Goal: Information Seeking & Learning: Learn about a topic

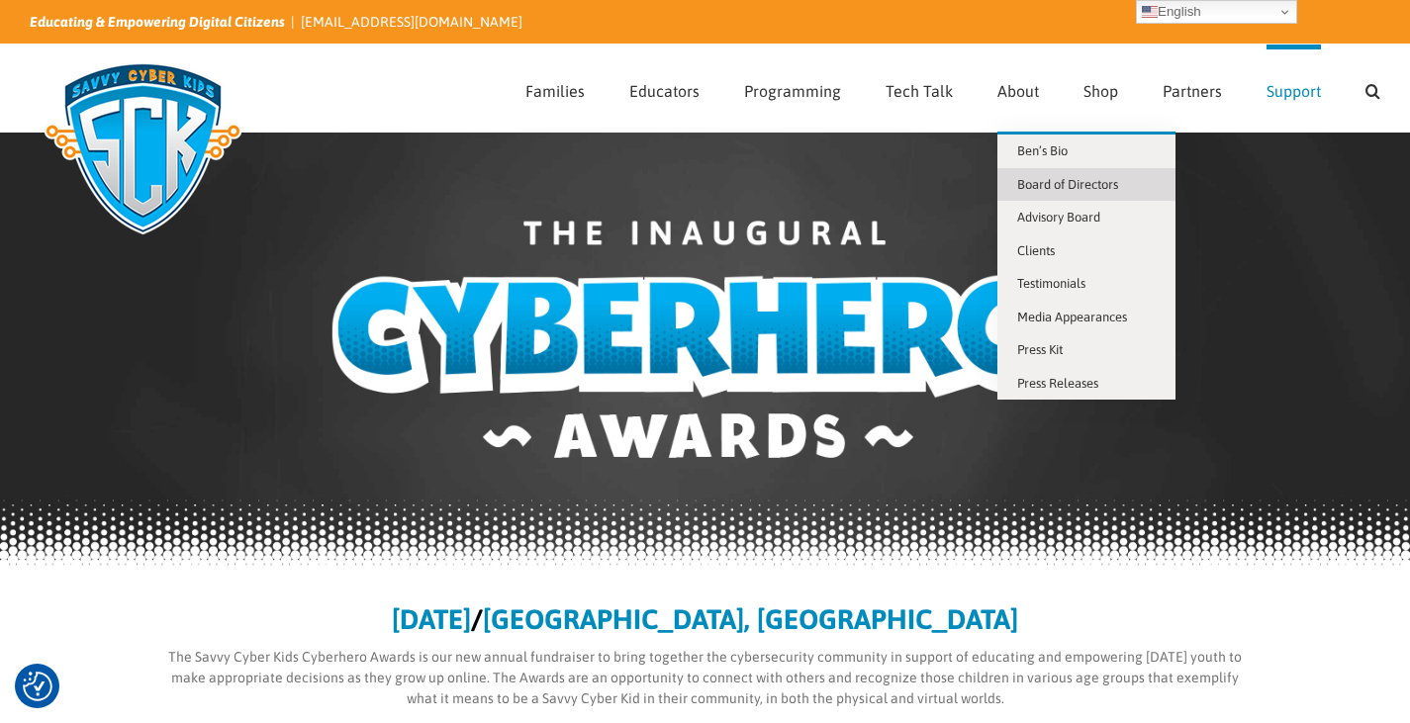
click at [1044, 178] on span "Board of Directors" at bounding box center [1067, 184] width 101 height 15
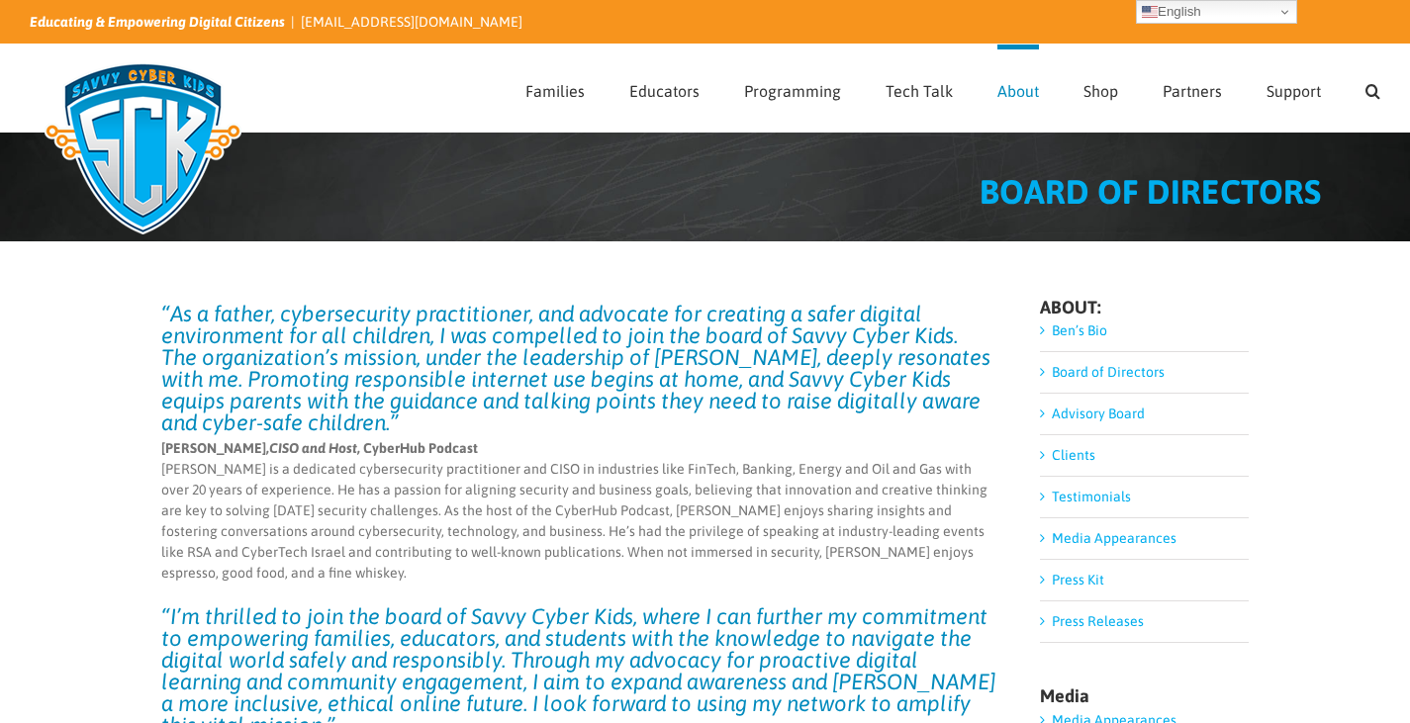
click at [1195, 100] on link "Partners" at bounding box center [1192, 88] width 59 height 87
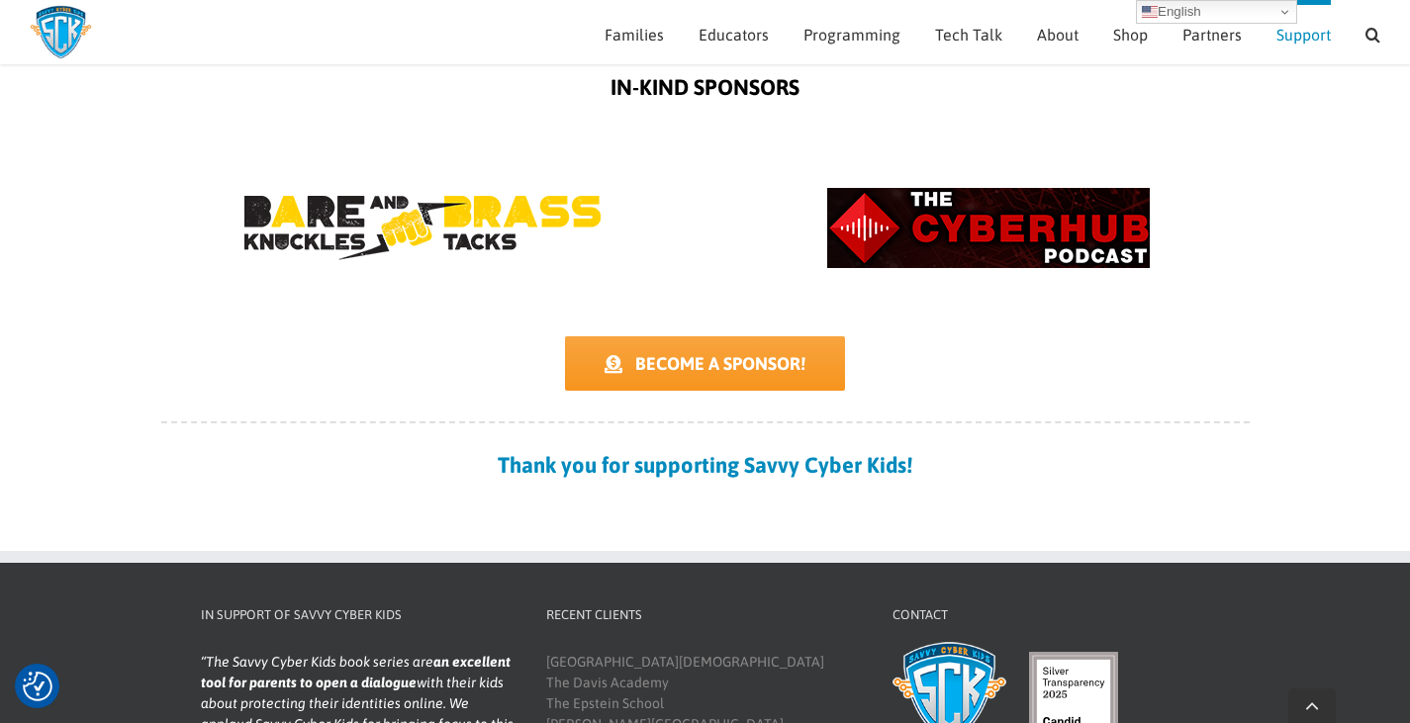
scroll to position [2343, 0]
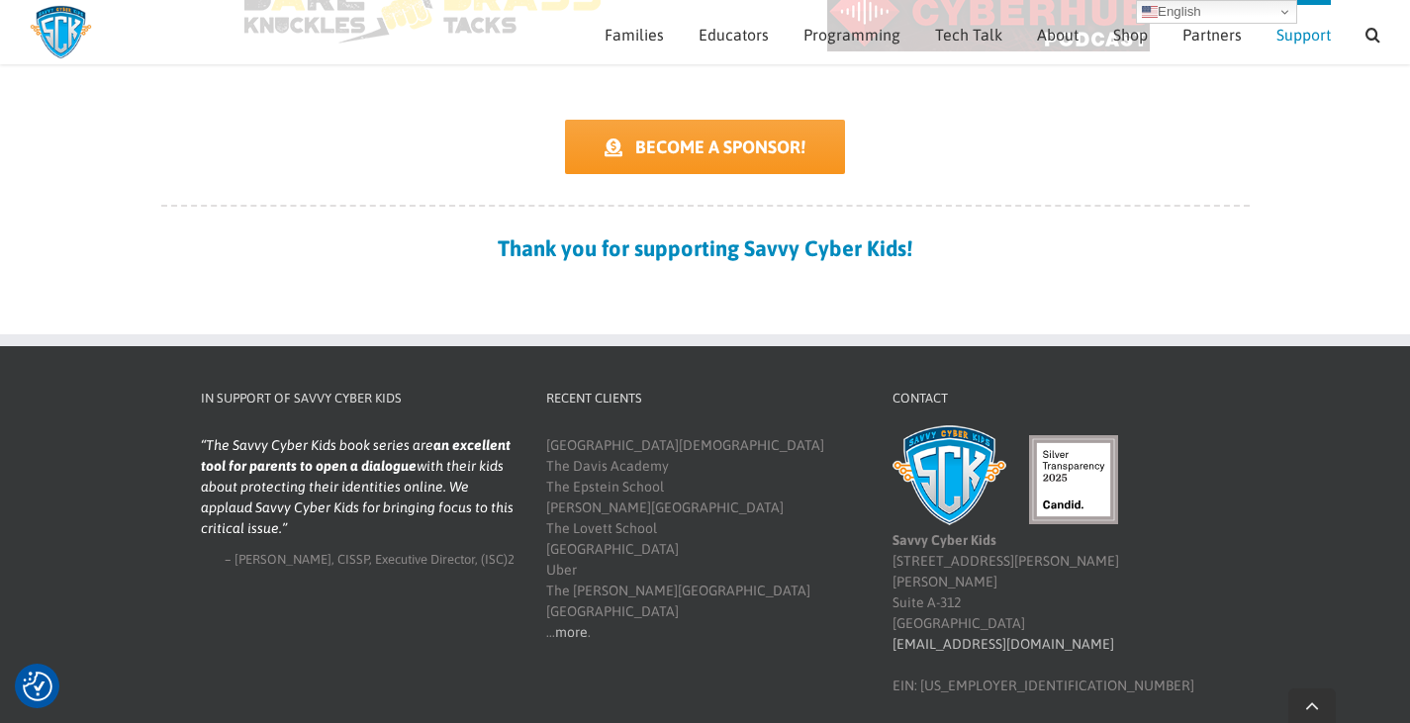
click at [462, 550] on div "Hord Tipton, CISSP Executive Director (ISC)2" at bounding box center [358, 560] width 315 height 20
click at [350, 427] on section "In Support of Savvy Cyber Kids McAfee is excited to be working with Savvy Cyber…" at bounding box center [358, 479] width 315 height 180
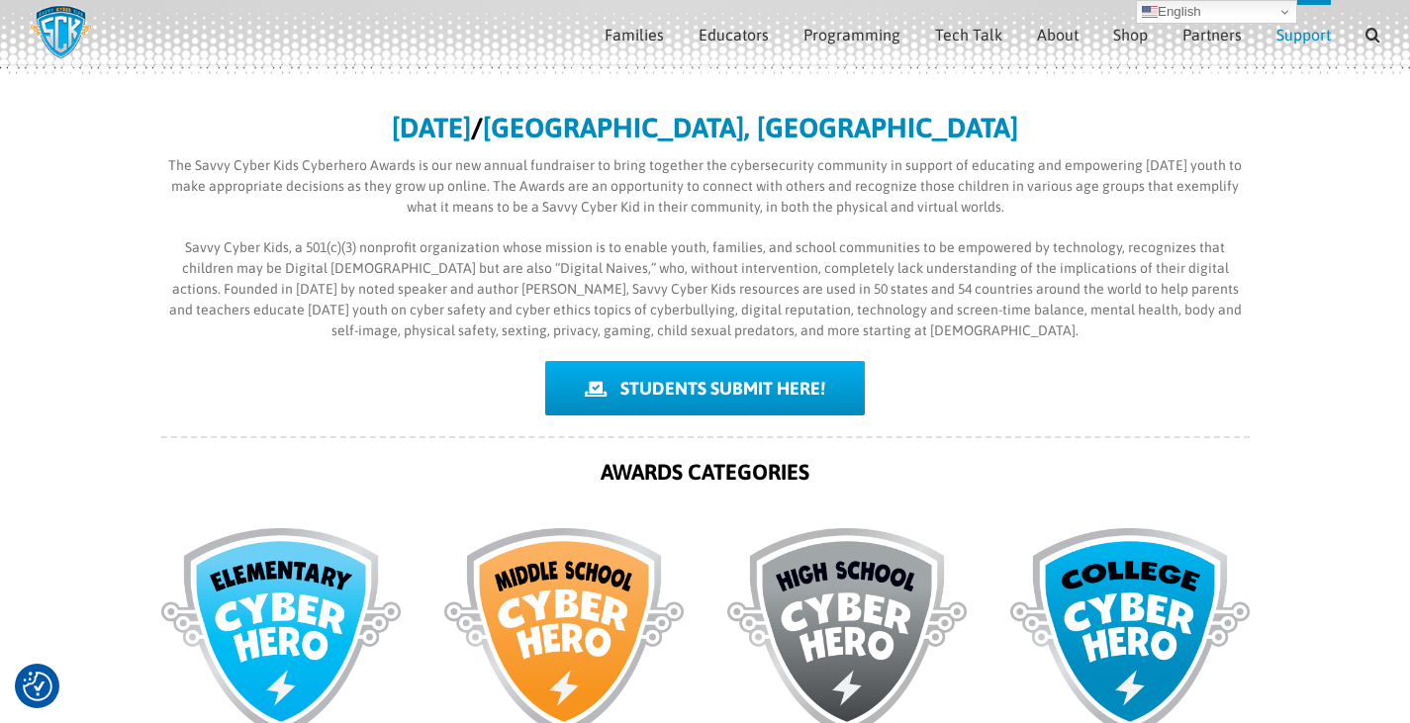
scroll to position [436, 0]
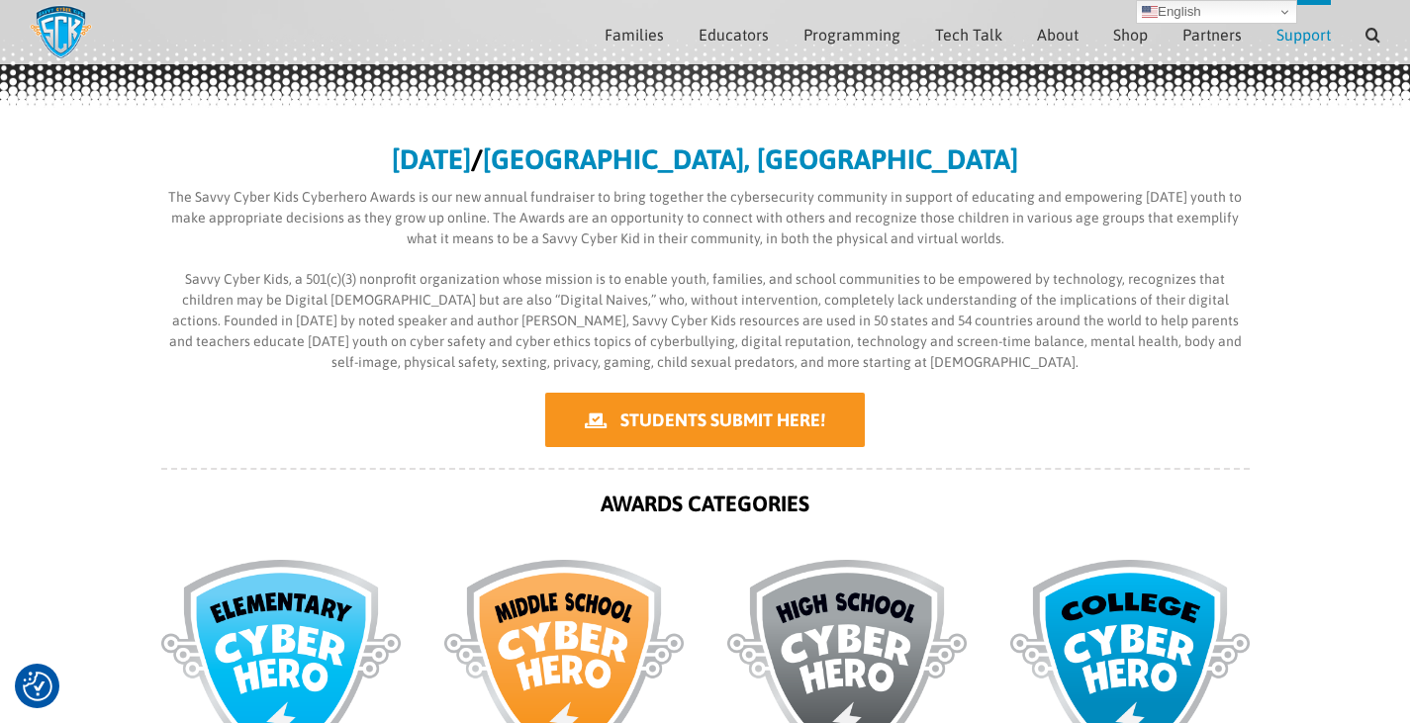
click at [721, 424] on span "STUDENTS SUBMIT HERE!" at bounding box center [723, 420] width 205 height 21
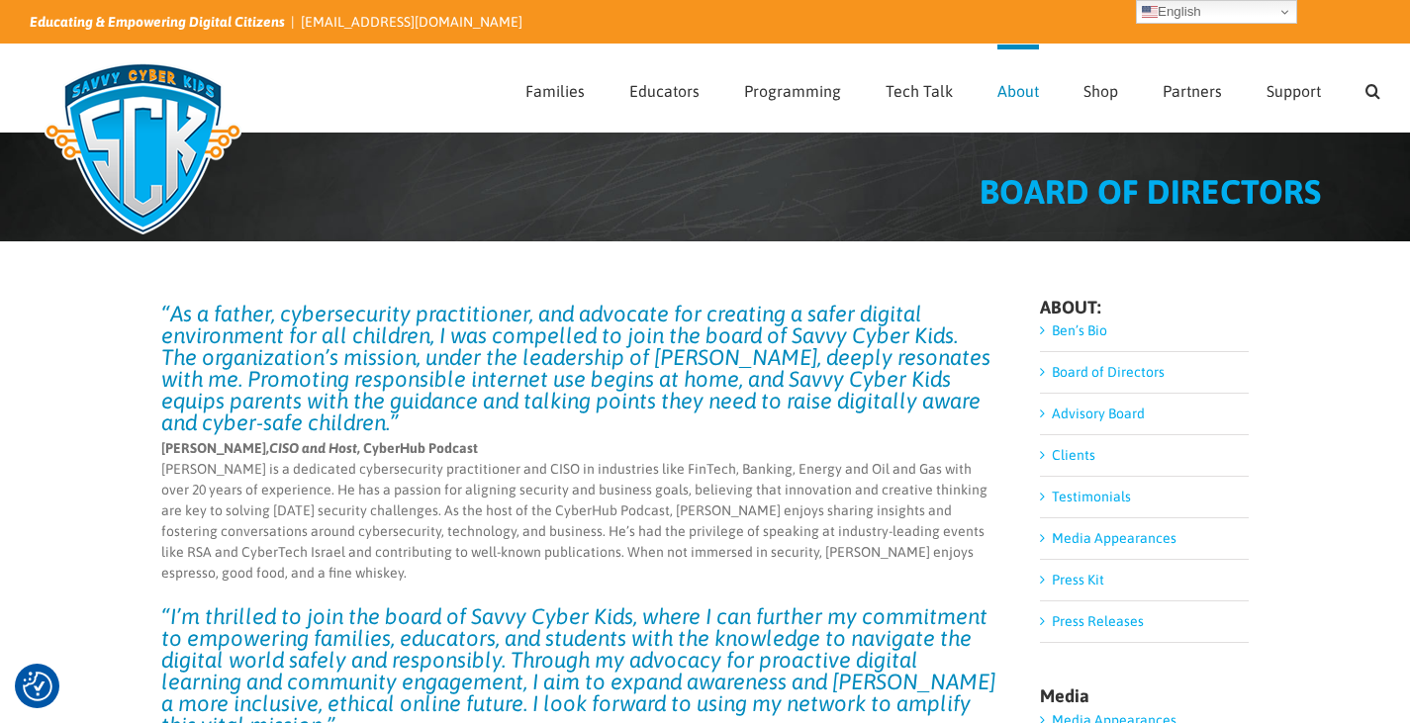
click at [143, 110] on img at bounding box center [143, 148] width 227 height 198
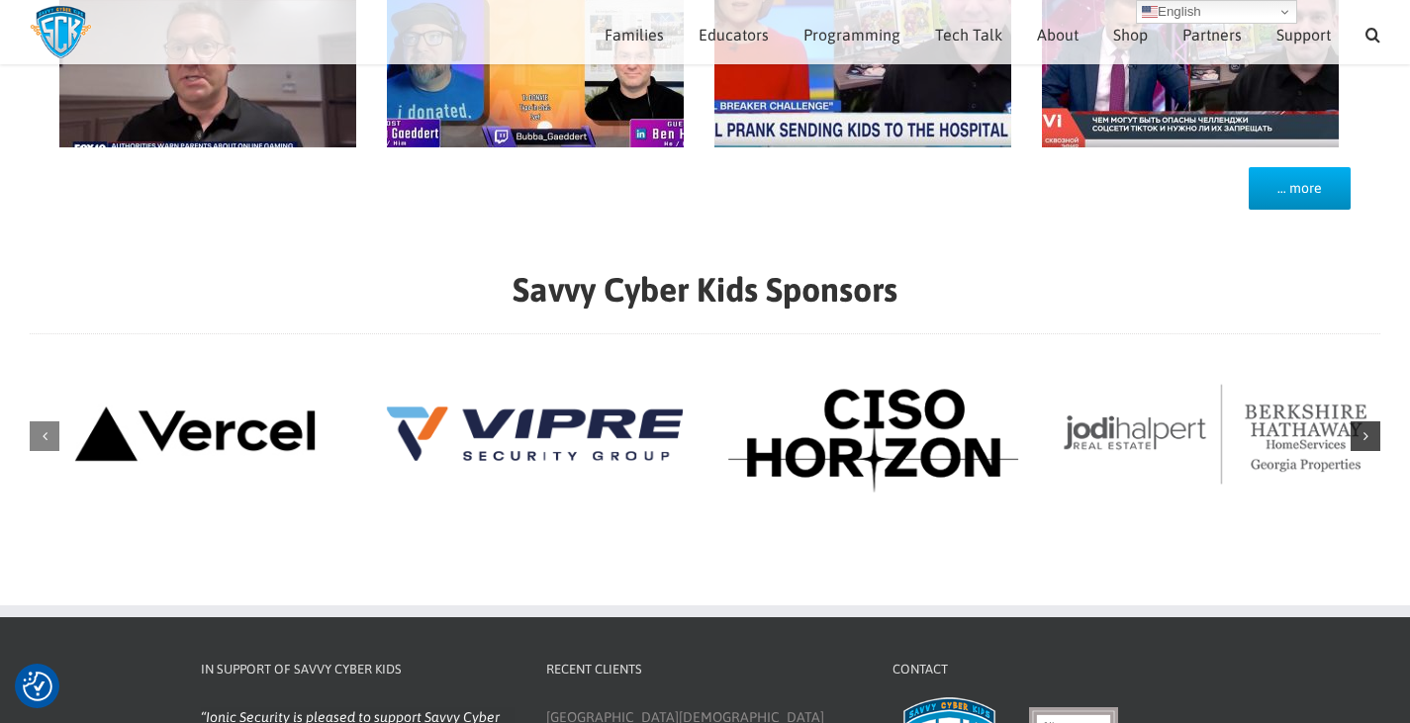
scroll to position [1989, 0]
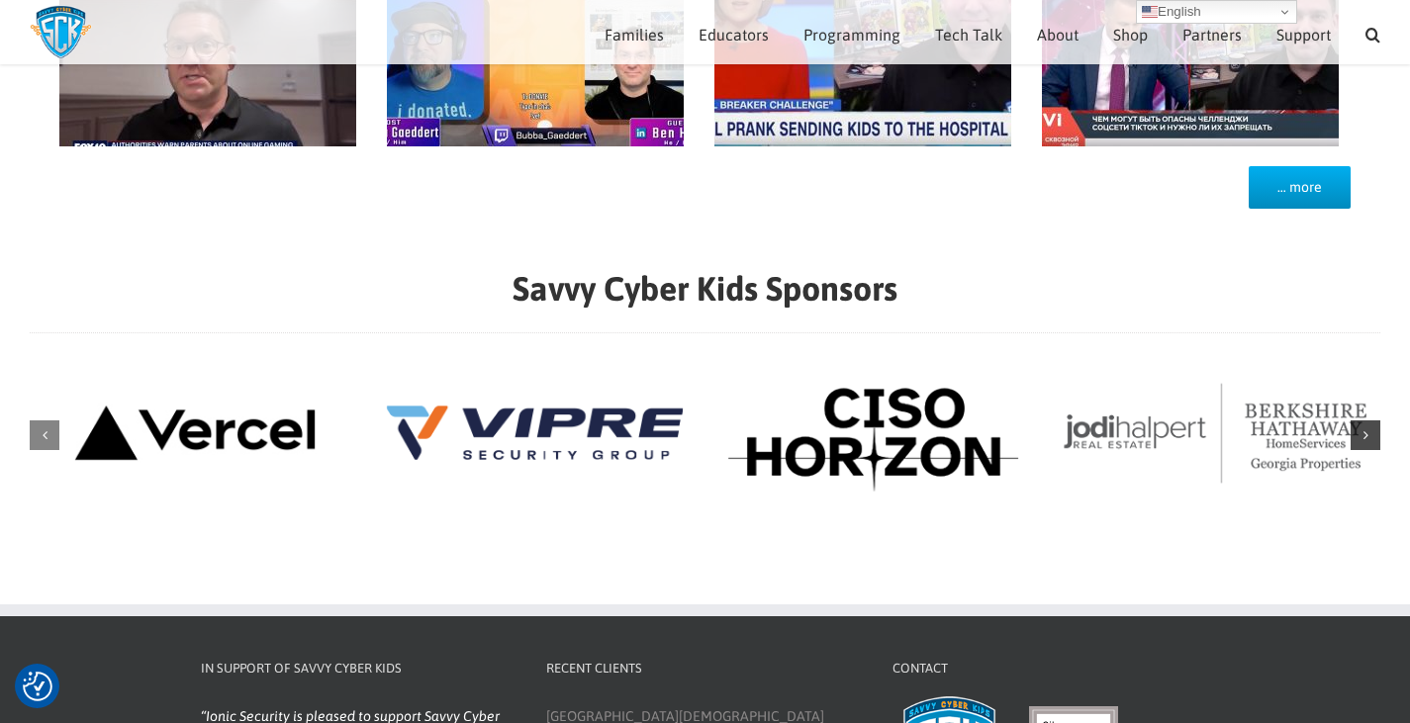
click at [1359, 434] on div "Next slide" at bounding box center [1366, 436] width 30 height 30
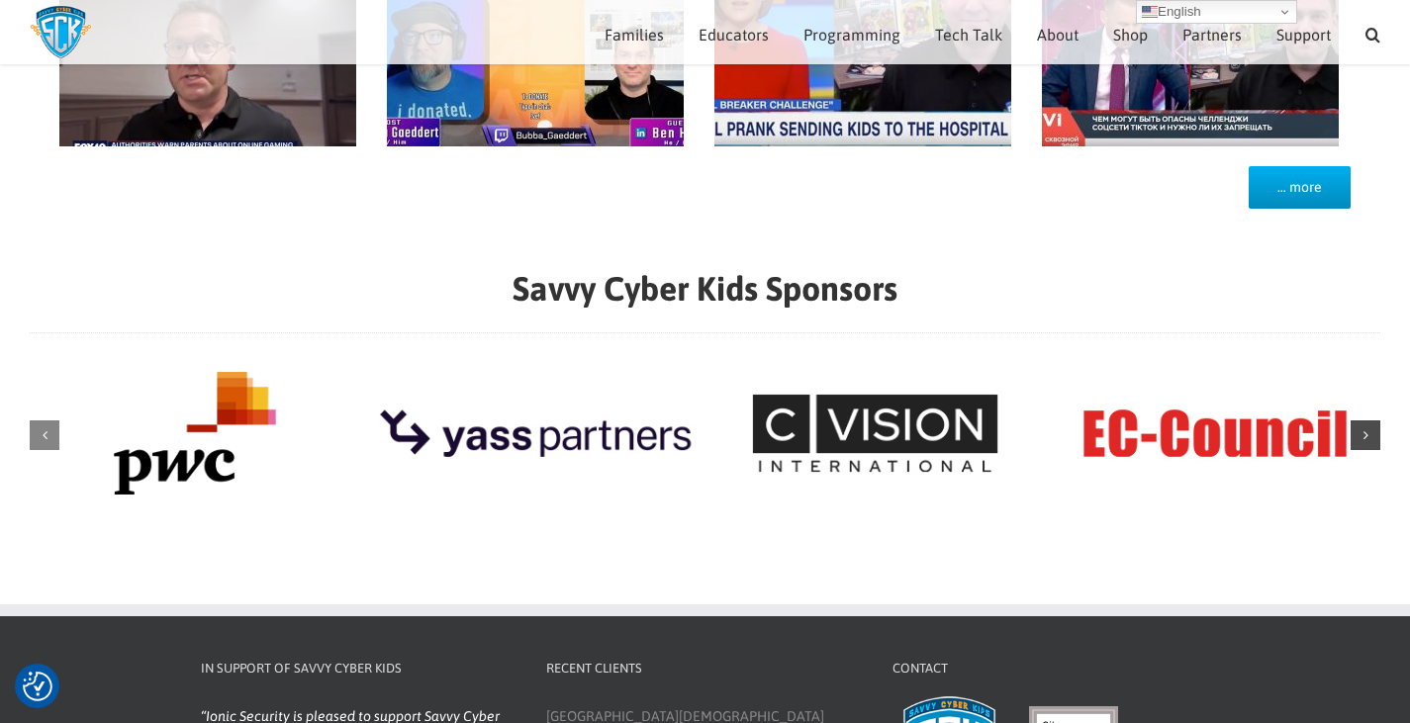
click at [1369, 432] on div "Next slide" at bounding box center [1366, 436] width 30 height 30
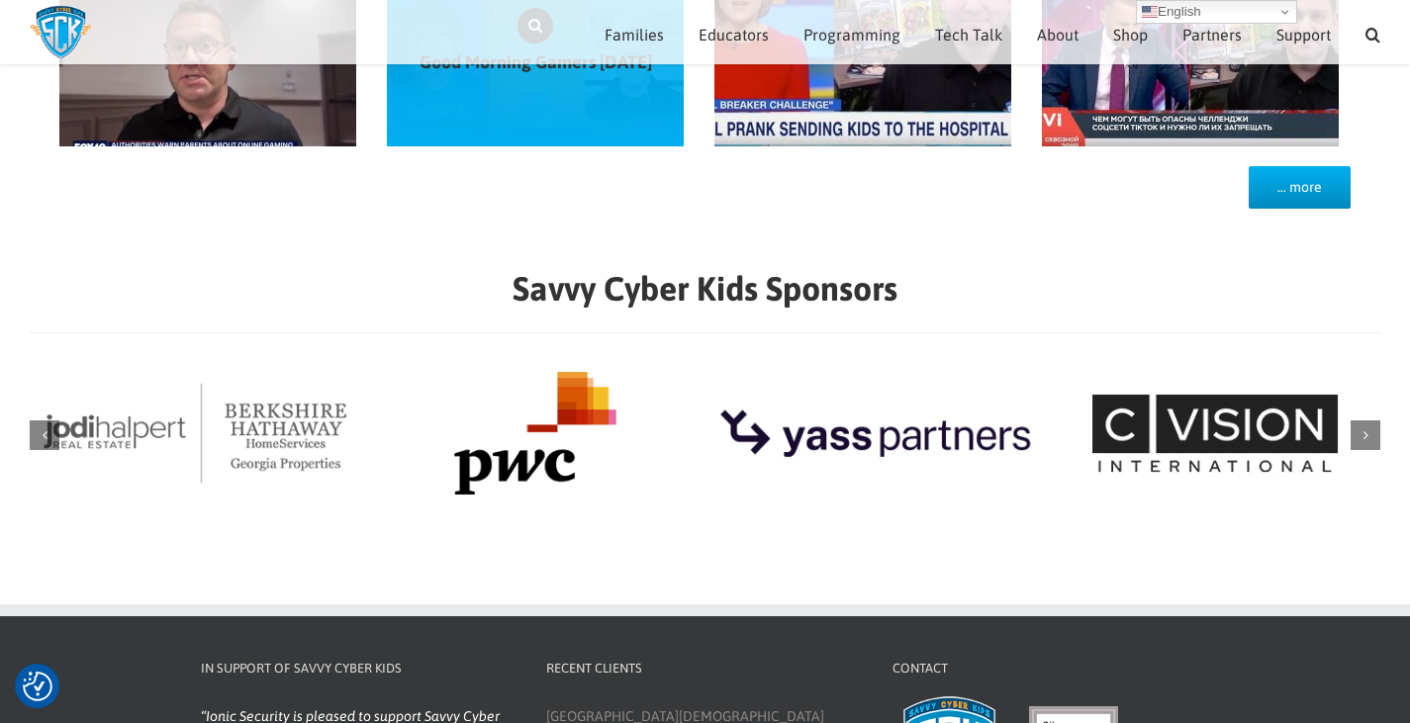
scroll to position [0, 0]
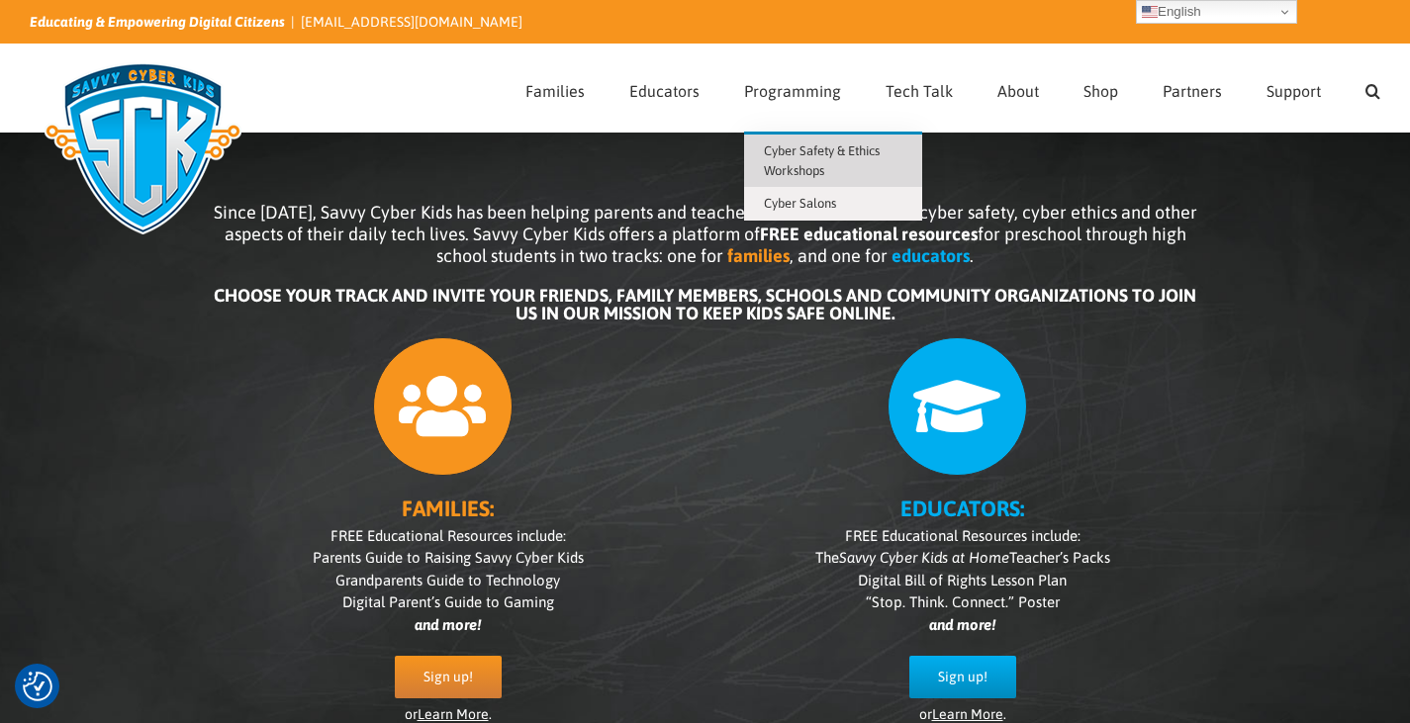
click at [816, 161] on link "Cyber Safety & Ethics Workshops" at bounding box center [833, 161] width 178 height 52
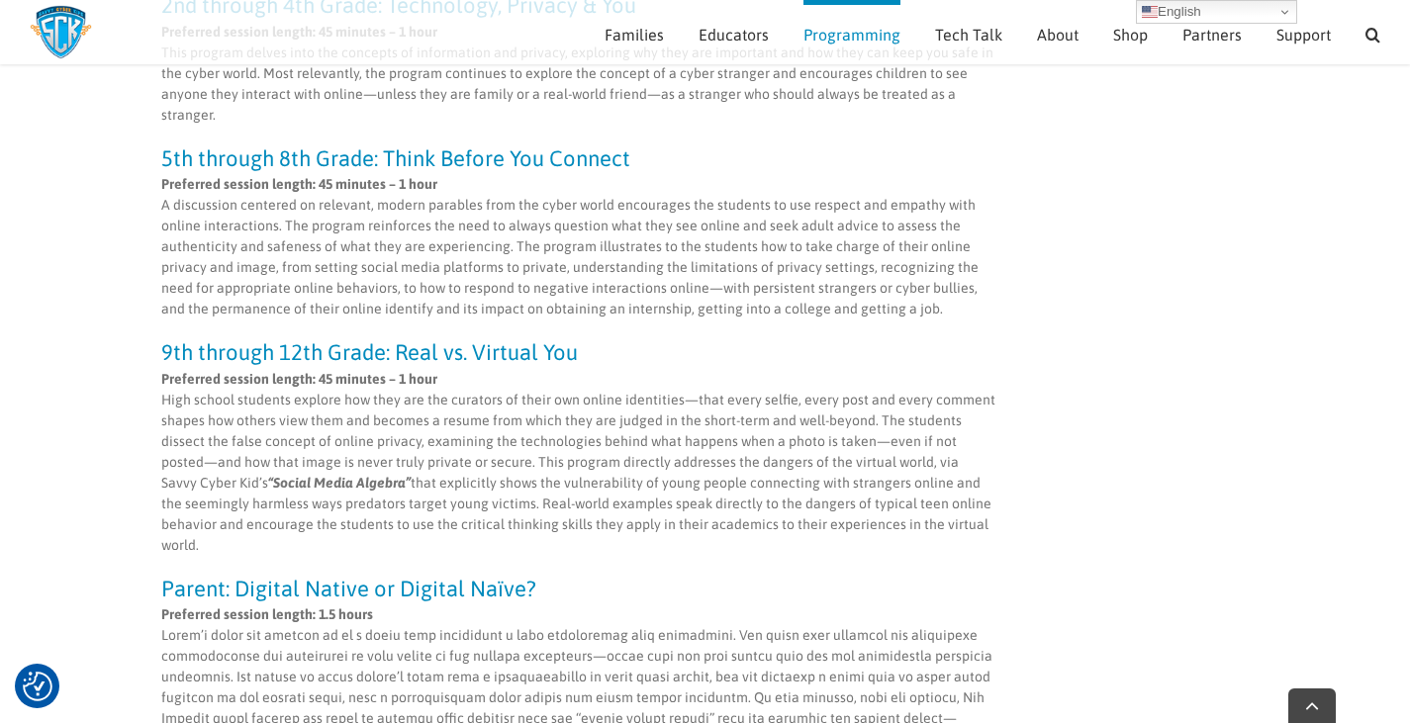
scroll to position [772, 0]
click at [434, 525] on p "Preferred session length: 45 minutes – 1 hour High school students explore how …" at bounding box center [579, 460] width 836 height 187
drag, startPoint x: 434, startPoint y: 525, endPoint x: 447, endPoint y: 519, distance: 14.2
click at [447, 519] on p "Preferred session length: 45 minutes – 1 hour High school students explore how …" at bounding box center [579, 460] width 836 height 187
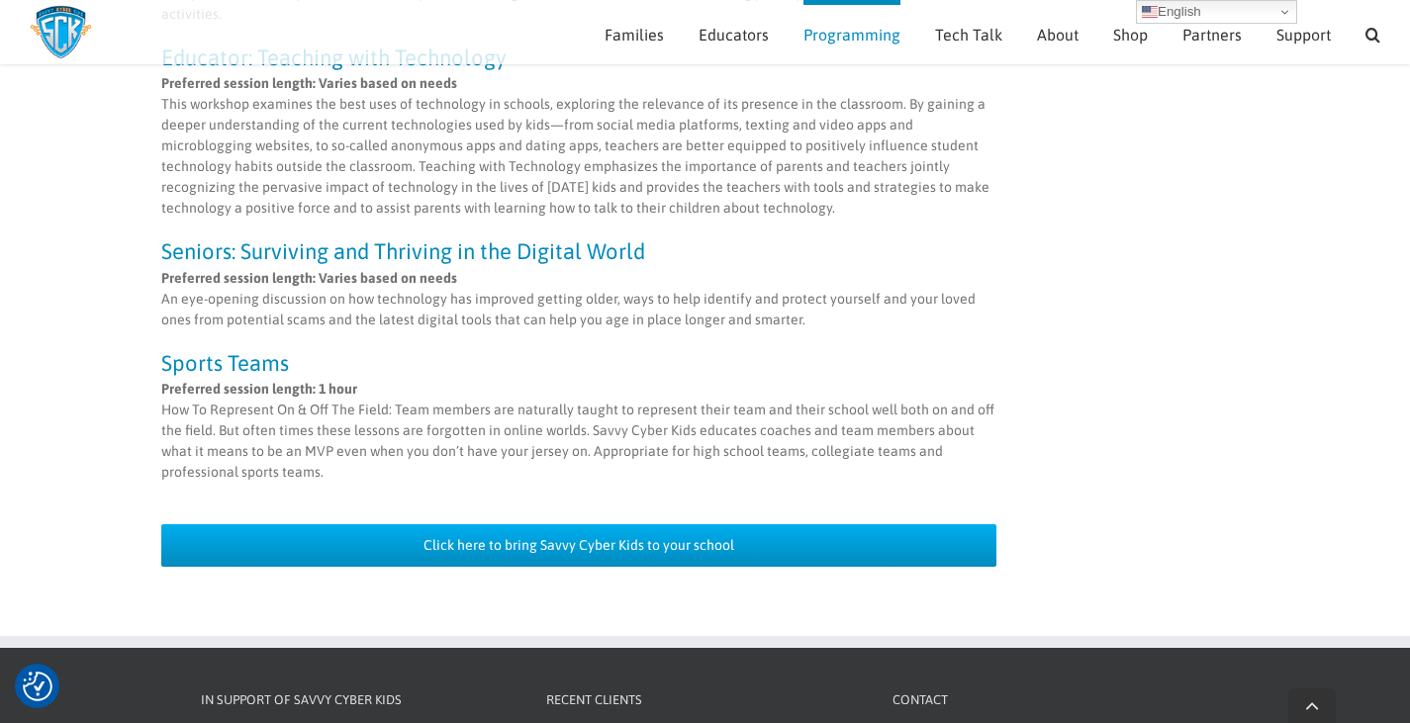
scroll to position [1837, 0]
